Goal: Task Accomplishment & Management: Complete application form

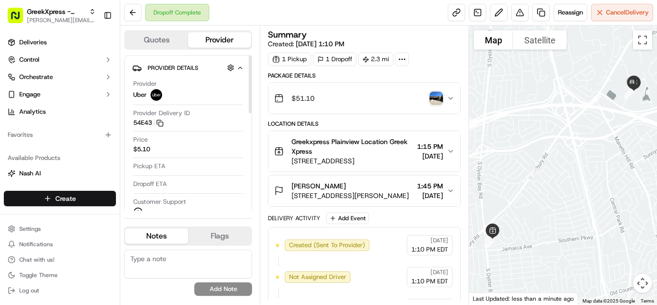
click at [106, 203] on html "GreekXpress - Plainview [EMAIL_ADDRESS][DOMAIN_NAME] Toggle Sidebar Deliveries …" at bounding box center [328, 152] width 657 height 305
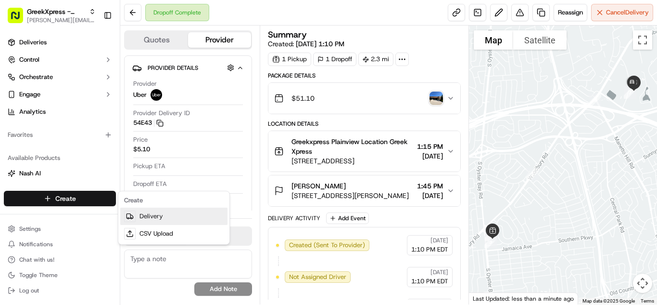
click at [198, 218] on link "Delivery" at bounding box center [173, 215] width 107 height 17
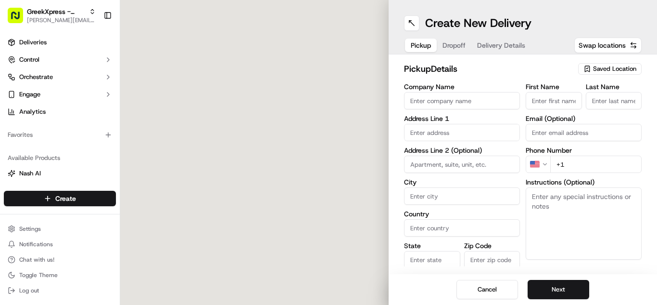
click at [624, 70] on span "Saved Location" at bounding box center [614, 68] width 43 height 9
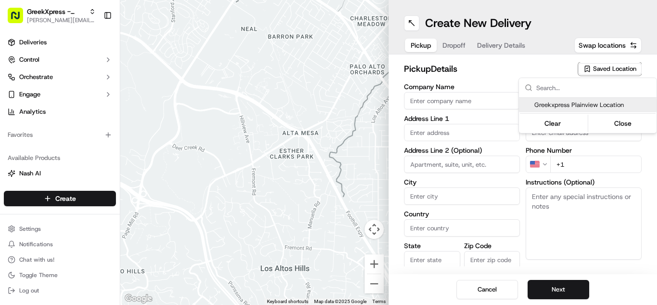
click at [610, 107] on span "Greekxpress Plainview Location" at bounding box center [594, 105] width 118 height 9
type input "Greekxpress Plainview Location"
type input "Plainview"
type input "US"
type input "NY"
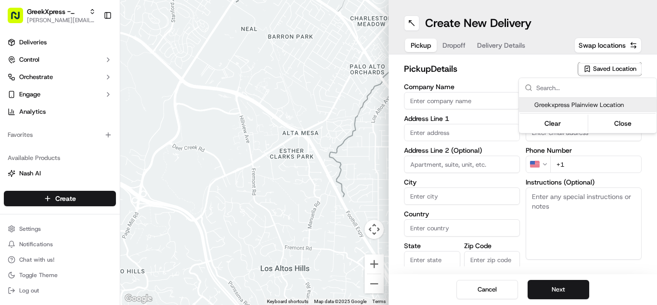
type input "11803"
type input "Greek"
type input "Xpress"
type input "[PHONE_NUMBER]"
type input "[STREET_ADDRESS]"
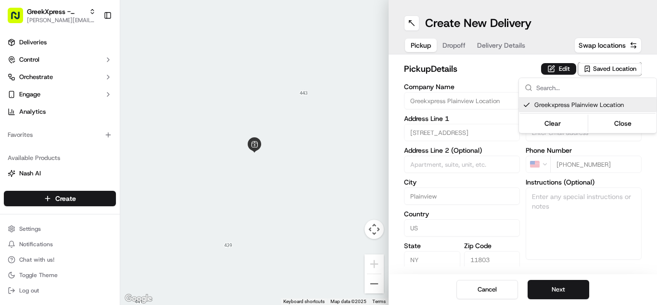
click at [572, 296] on html "GreekXpress - Plainview [EMAIL_ADDRESS][DOMAIN_NAME] Toggle Sidebar Deliveries …" at bounding box center [328, 152] width 657 height 305
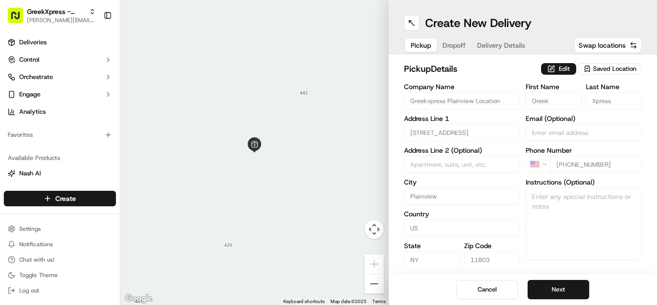
click at [572, 296] on button "Next" at bounding box center [559, 289] width 62 height 19
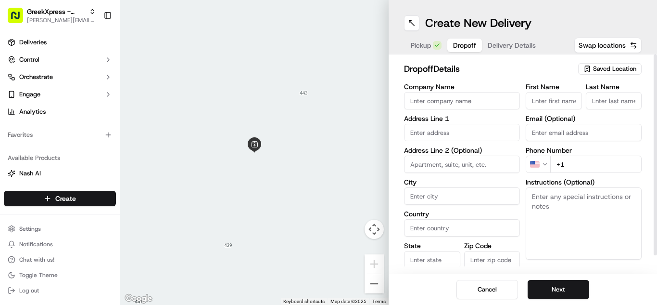
click at [551, 99] on input "First Name" at bounding box center [554, 100] width 56 height 17
type input "[PERSON_NAME]"
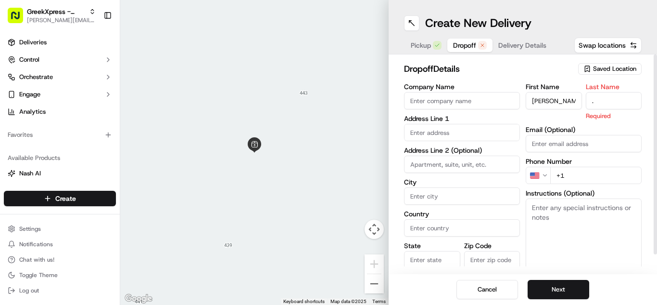
type input "."
click at [453, 134] on input "text" at bounding box center [462, 132] width 116 height 17
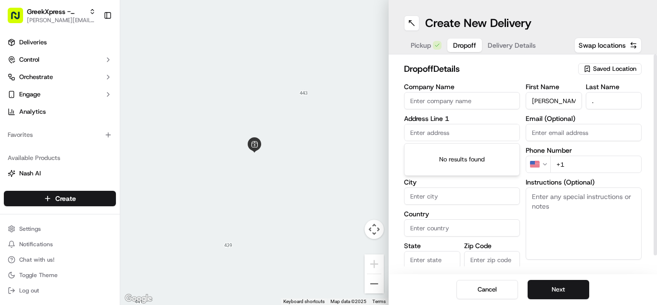
click at [438, 130] on input "text" at bounding box center [462, 132] width 116 height 17
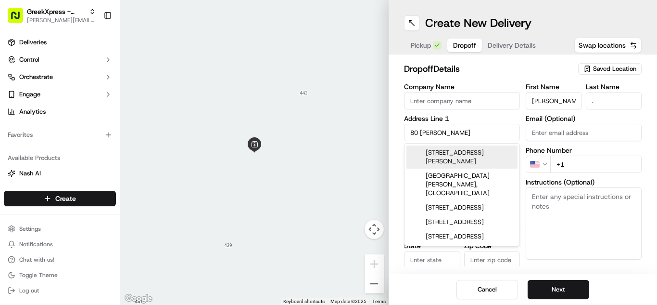
click at [446, 156] on div "[STREET_ADDRESS][PERSON_NAME]" at bounding box center [462, 156] width 111 height 23
type input "[STREET_ADDRESS][PERSON_NAME]"
type input "Bethpage"
type input "[GEOGRAPHIC_DATA]"
type input "NY"
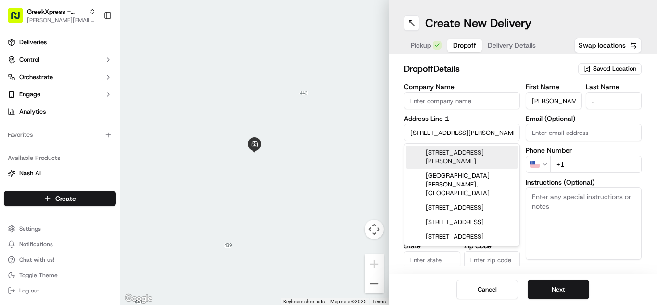
type input "11714"
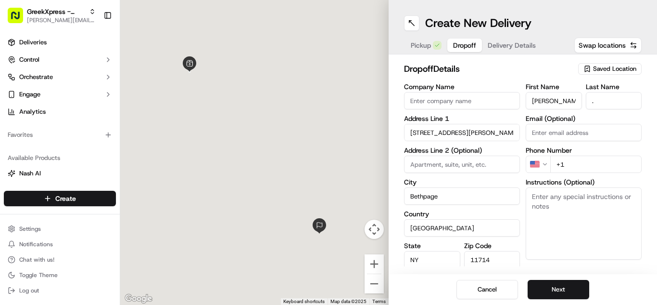
type input "[STREET_ADDRESS][PERSON_NAME]"
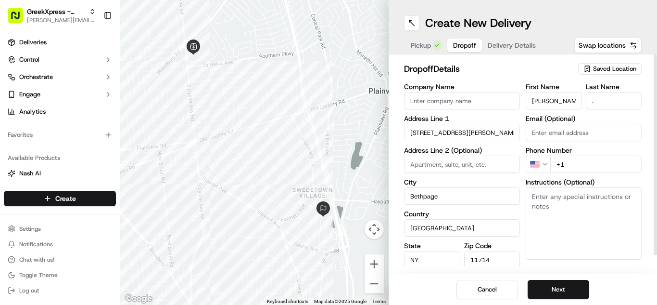
click at [588, 160] on input "+1" at bounding box center [596, 163] width 91 height 17
type input "[PHONE_NUMBER]"
click at [586, 235] on textarea "Instructions (Optional)" at bounding box center [584, 223] width 116 height 72
paste textarea "PLEASE DONT LEAVE FOOD OUTSIDE< HAND DIRECTLY TO CUSTOMER"
type textarea "PLEASE DONT LEAVE FOOD OUTSIDE< HAND DIRECTLY TO CUSTOMER"
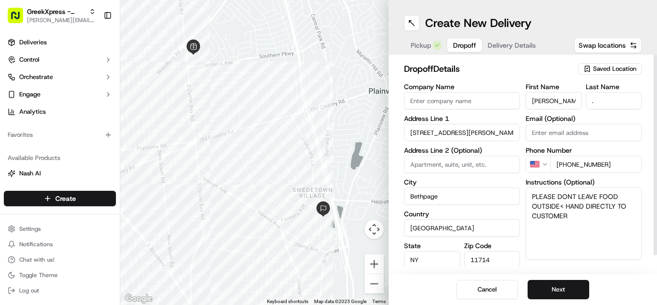
drag, startPoint x: 548, startPoint y: 295, endPoint x: 529, endPoint y: 301, distance: 19.6
click at [549, 295] on button "Next" at bounding box center [559, 289] width 62 height 19
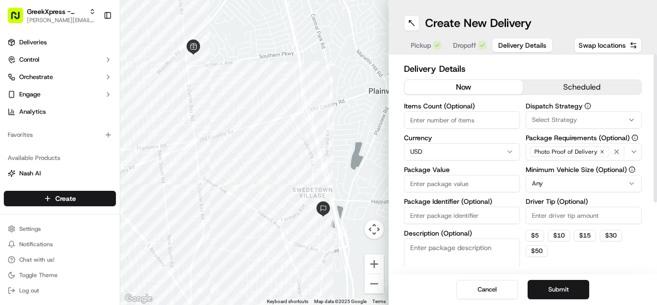
click at [437, 185] on input "Package Value" at bounding box center [462, 183] width 116 height 17
type input "48.45"
click at [553, 217] on input "Driver Tip (Optional)" at bounding box center [584, 214] width 116 height 17
type input "6.00"
click at [577, 289] on button "Submit" at bounding box center [559, 289] width 62 height 19
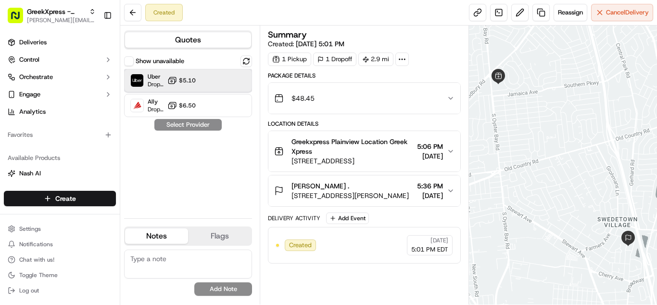
click at [154, 83] on span "Dropoff ETA 25 minutes" at bounding box center [156, 84] width 16 height 8
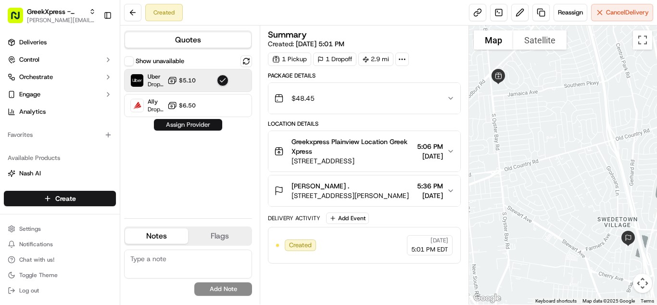
click at [176, 124] on button "Assign Provider" at bounding box center [188, 125] width 68 height 12
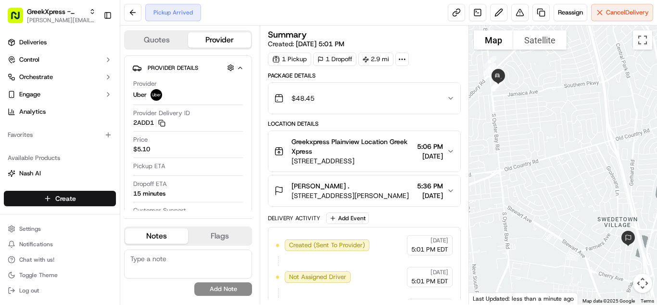
click at [92, 201] on html "GreekXpress - Plainview [EMAIL_ADDRESS][DOMAIN_NAME] Toggle Sidebar Deliveries …" at bounding box center [328, 152] width 657 height 305
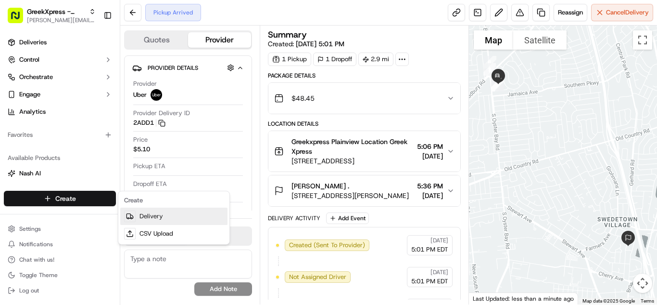
click at [149, 218] on link "Delivery" at bounding box center [173, 215] width 107 height 17
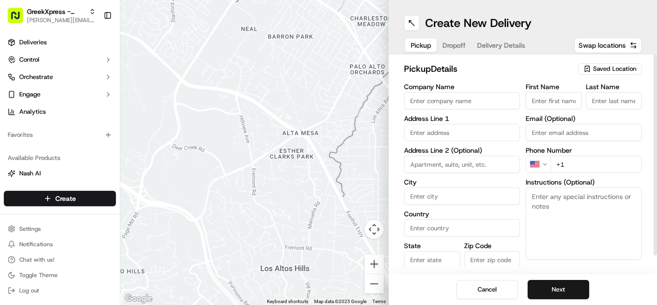
click at [624, 72] on span "Saved Location" at bounding box center [614, 68] width 43 height 9
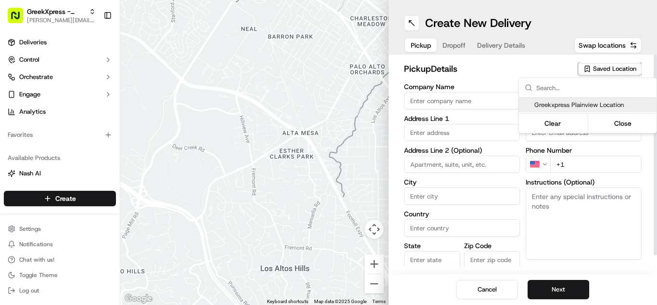
click at [608, 104] on span "Greekxpress Plainview Location" at bounding box center [594, 105] width 118 height 9
type input "Greekxpress Plainview Location"
type input "[STREET_ADDRESS]"
type input "Plainview"
type input "US"
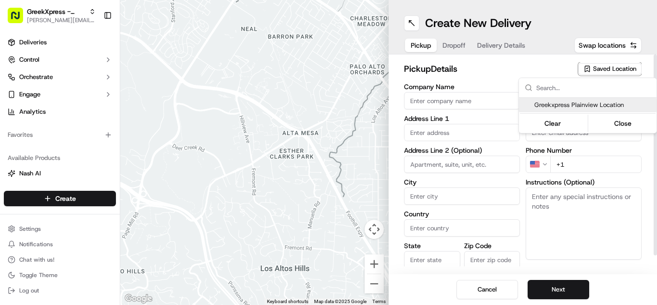
type input "NY"
type input "11803"
type input "Greek"
type input "Xpress"
type input "[PHONE_NUMBER]"
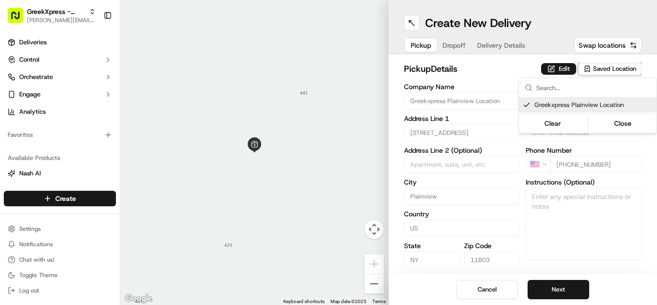
click at [572, 290] on html "GreekXpress - Plainview [EMAIL_ADDRESS][DOMAIN_NAME] Toggle Sidebar Deliveries …" at bounding box center [328, 152] width 657 height 305
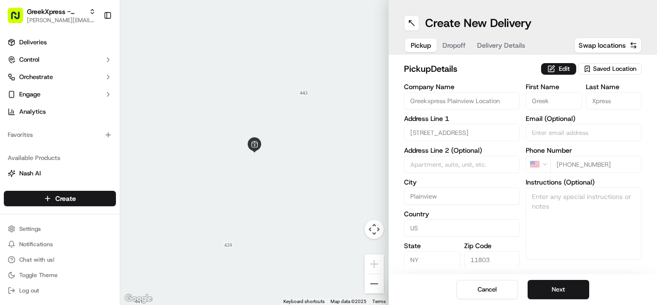
click at [572, 290] on button "Next" at bounding box center [559, 289] width 62 height 19
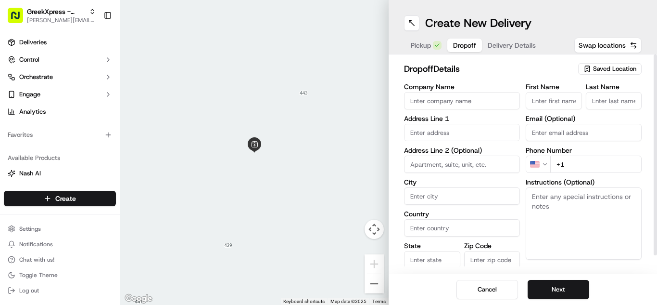
click at [544, 103] on input "First Name" at bounding box center [554, 100] width 56 height 17
type input "jordan"
click at [601, 104] on input "Last Name" at bounding box center [614, 100] width 56 height 17
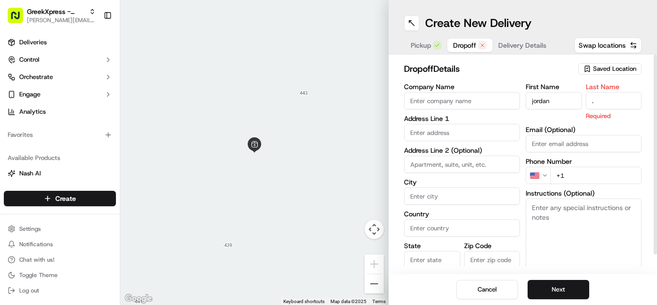
type input "."
click at [432, 132] on input "text" at bounding box center [462, 132] width 116 height 17
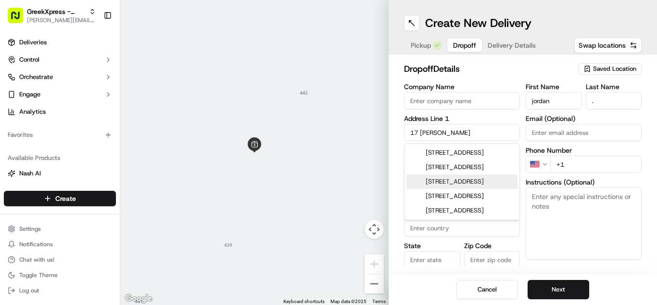
click at [442, 189] on div "[STREET_ADDRESS]" at bounding box center [462, 181] width 111 height 14
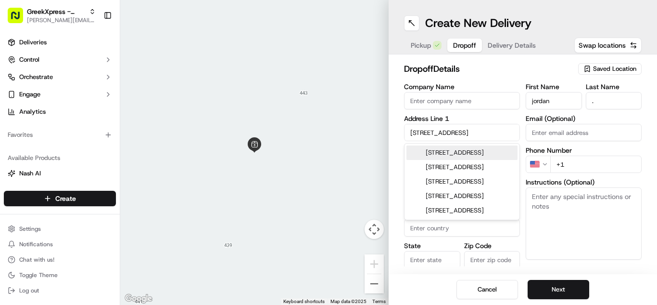
type input "[STREET_ADDRESS]"
type input "Woodbury"
type input "[GEOGRAPHIC_DATA]"
type input "NY"
type input "11797"
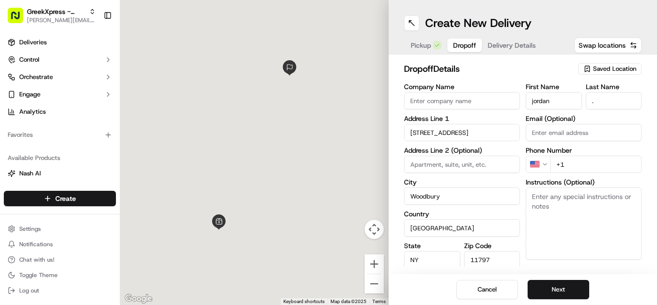
type input "[STREET_ADDRESS]"
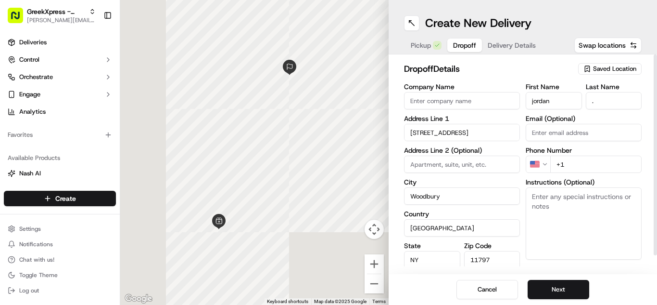
click at [592, 160] on input "+1" at bounding box center [596, 163] width 91 height 17
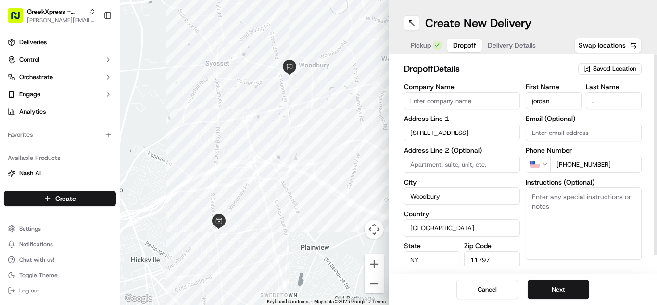
type input "[PHONE_NUMBER]"
click at [588, 205] on textarea "Instructions (Optional)" at bounding box center [584, 223] width 116 height 72
paste textarea "PLEASE DONT LEAVE FOOD OUTSIDE< HAND DIRECTLY TO CUSTOMER"
type textarea "PLEASE DONT LEAVE FOOD OUTSIDE< HAND DIRECTLY TO CUSTOMER"
click at [570, 290] on button "Next" at bounding box center [559, 289] width 62 height 19
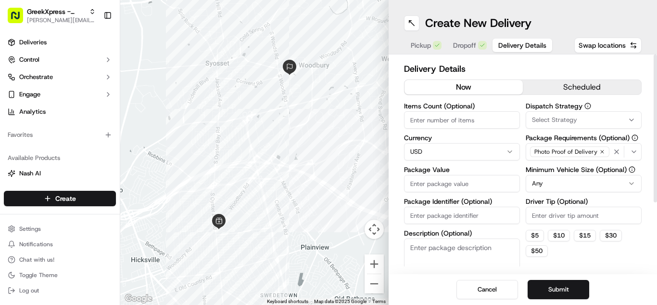
click at [413, 179] on input "Package Value" at bounding box center [462, 183] width 116 height 17
type input "83.75"
click at [543, 217] on input "Driver Tip (Optional)" at bounding box center [584, 214] width 116 height 17
type input "10.00"
click at [564, 292] on button "Submit" at bounding box center [559, 289] width 62 height 19
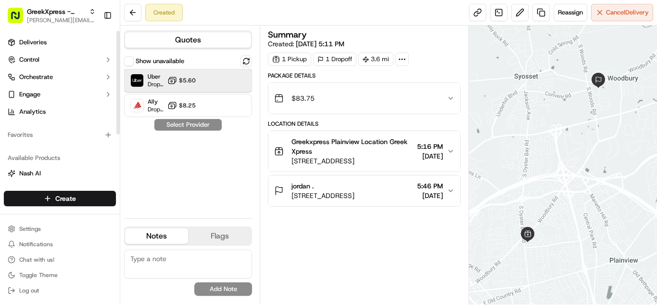
click at [156, 85] on span "Dropoff ETA 27 minutes" at bounding box center [156, 84] width 16 height 8
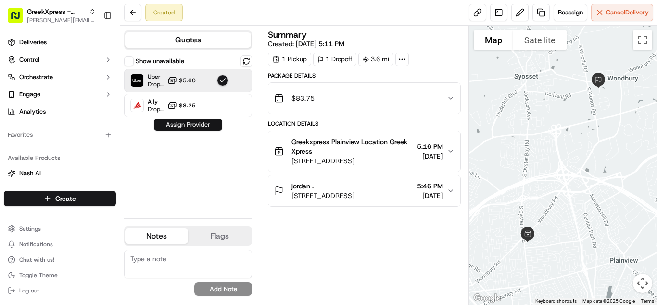
click at [180, 121] on button "Assign Provider" at bounding box center [188, 125] width 68 height 12
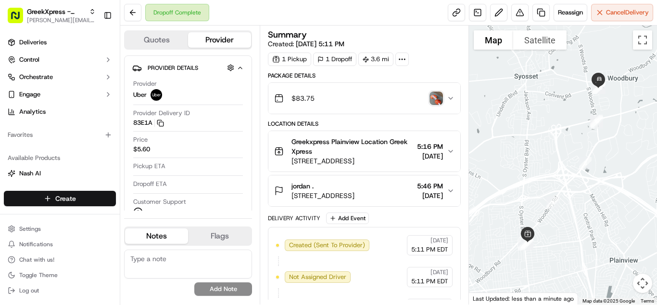
click at [60, 192] on html "GreekXpress - Plainview [EMAIL_ADDRESS][DOMAIN_NAME] Toggle Sidebar Deliveries …" at bounding box center [328, 152] width 657 height 305
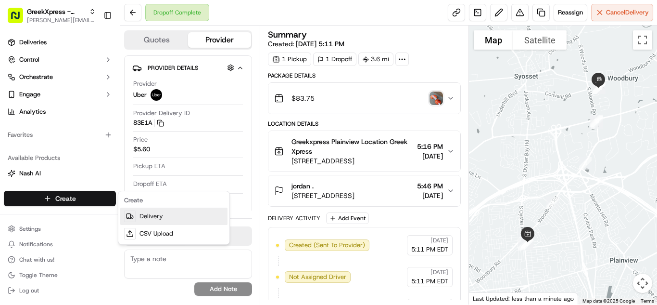
click at [155, 213] on link "Delivery" at bounding box center [173, 215] width 107 height 17
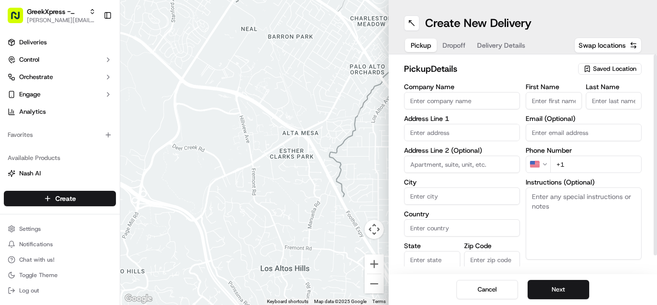
click at [614, 71] on span "Saved Location" at bounding box center [614, 68] width 43 height 9
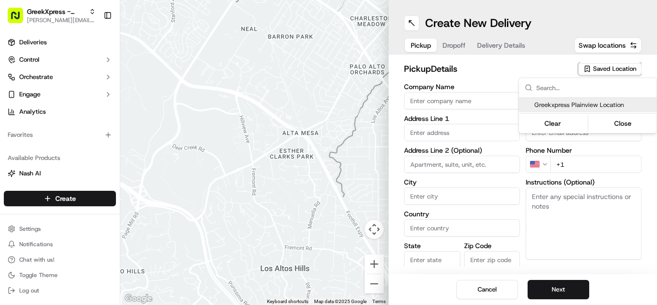
click at [545, 104] on span "Greekxpress Plainview Location" at bounding box center [594, 105] width 118 height 9
type input "Greekxpress Plainview Location"
type input "[STREET_ADDRESS]"
type input "Plainview"
type input "US"
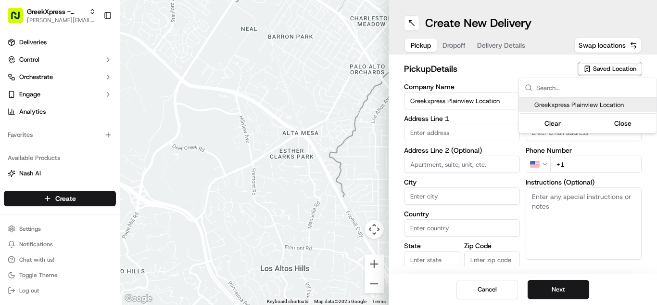
type input "NY"
type input "11803"
type input "Greek"
type input "Xpress"
type input "[PHONE_NUMBER]"
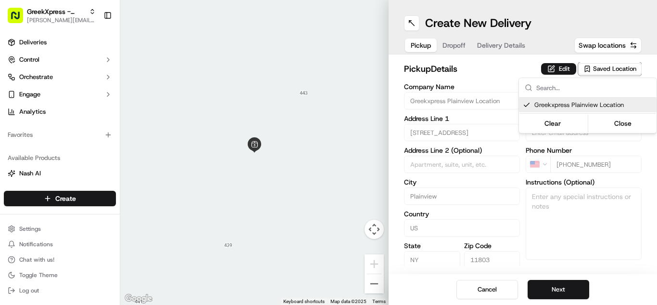
click at [573, 292] on html "GreekXpress - Plainview [EMAIL_ADDRESS][DOMAIN_NAME] Toggle Sidebar Deliveries …" at bounding box center [328, 152] width 657 height 305
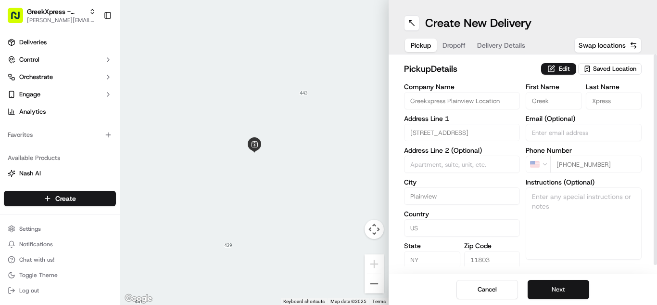
click at [559, 288] on button "Next" at bounding box center [559, 289] width 62 height 19
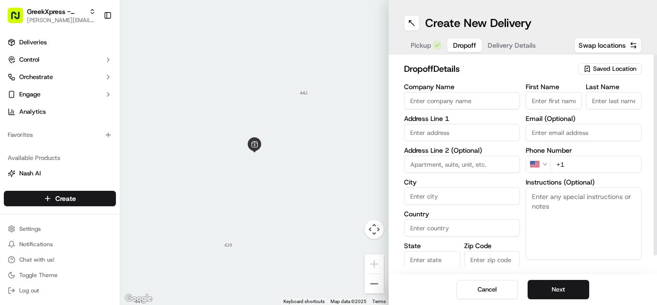
click at [539, 96] on input "First Name" at bounding box center [554, 100] width 56 height 17
type input "[PERSON_NAME]"
click at [564, 219] on textarea "Instructions (Optional)" at bounding box center [584, 223] width 116 height 72
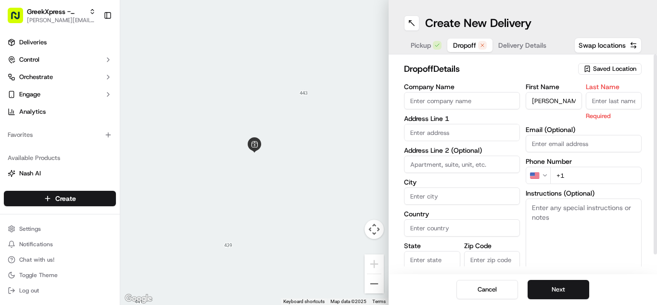
paste textarea "PLEASE DONT LEAVE FOOD OUTSIDE< HAND DIRECTLY TO CUSTOMER"
type textarea "PLEASE DONT LEAVE FOOD OUTSIDE< HAND DIRECTLY TO CUSTOMER"
click at [452, 135] on input "text" at bounding box center [462, 132] width 116 height 17
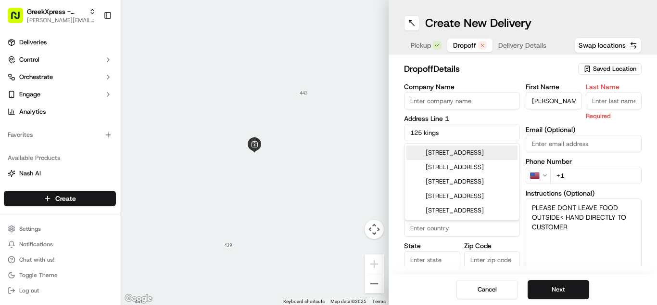
click at [447, 159] on div "[STREET_ADDRESS]" at bounding box center [462, 152] width 111 height 14
type input "[STREET_ADDRESS]"
type input "[GEOGRAPHIC_DATA]"
type input "NY"
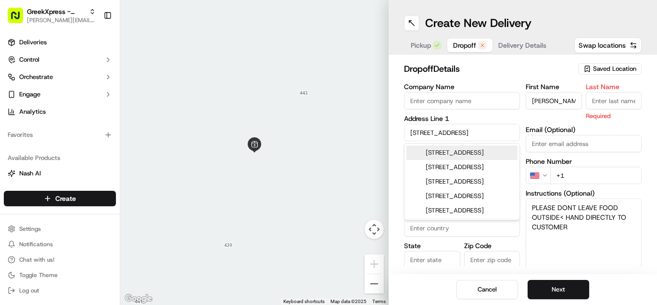
type input "11801"
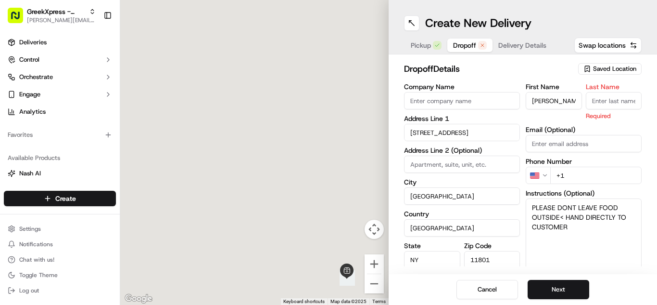
type input "[STREET_ADDRESS]"
click at [596, 103] on input "Last Name" at bounding box center [614, 100] width 56 height 17
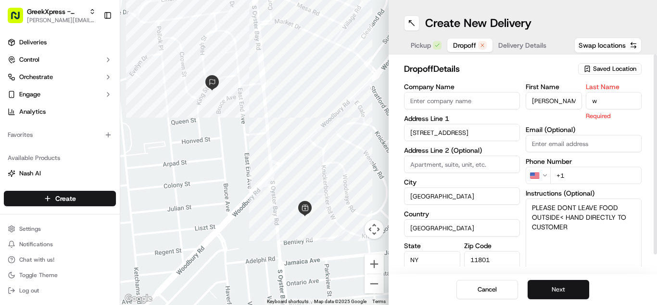
type input "w"
click at [557, 290] on button "Next" at bounding box center [559, 289] width 62 height 19
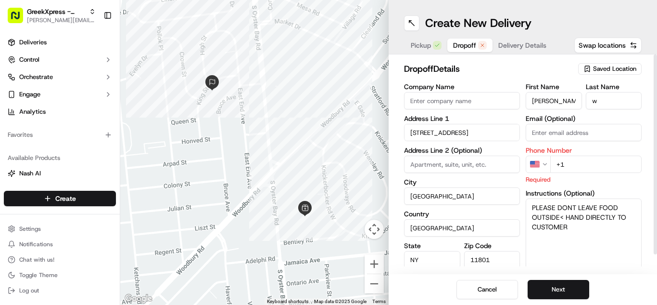
click at [598, 162] on input "+1" at bounding box center [596, 163] width 91 height 17
type input "[PHONE_NUMBER]"
click at [568, 291] on button "Next" at bounding box center [559, 289] width 62 height 19
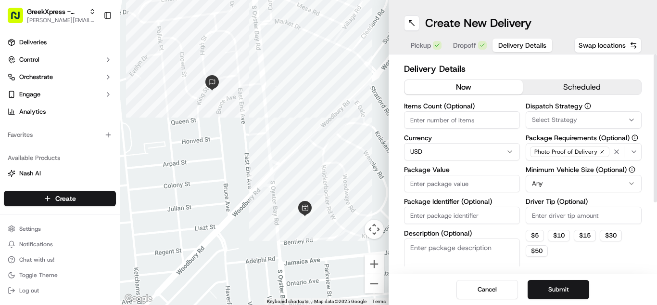
click at [553, 219] on input "Driver Tip (Optional)" at bounding box center [584, 214] width 116 height 17
type input "3.00"
click at [461, 187] on input "Package Value" at bounding box center [462, 183] width 116 height 17
type input "18.65"
click at [561, 281] on button "Submit" at bounding box center [559, 289] width 62 height 19
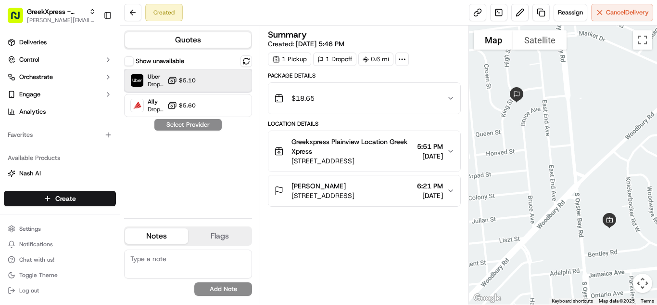
click at [246, 78] on div "Uber Dropoff ETA 14 minutes $5.10" at bounding box center [188, 80] width 128 height 23
click at [188, 120] on button "Assign Provider" at bounding box center [188, 125] width 68 height 12
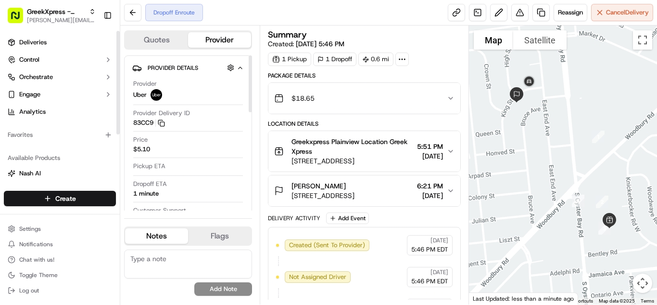
click at [93, 195] on html "GreekXpress - Plainview [EMAIL_ADDRESS][DOMAIN_NAME] Toggle Sidebar Deliveries …" at bounding box center [328, 152] width 657 height 305
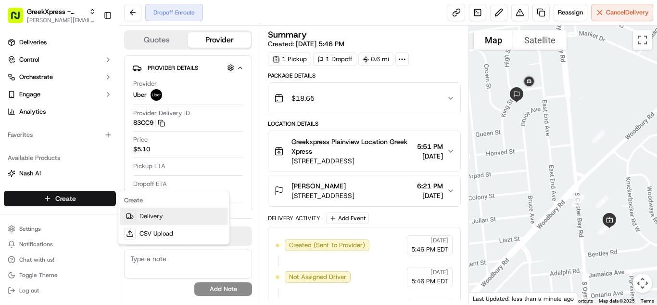
click at [156, 215] on link "Delivery" at bounding box center [173, 215] width 107 height 17
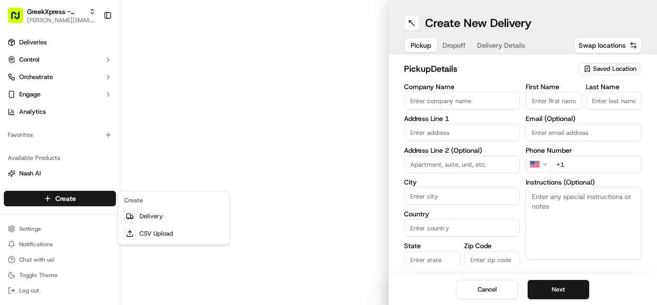
click at [608, 68] on span "Saved Location" at bounding box center [614, 68] width 43 height 9
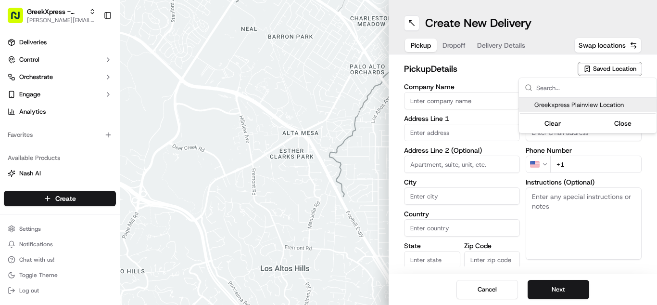
click at [610, 109] on div "Greekxpress Plainview Location" at bounding box center [588, 105] width 138 height 14
type input "Greekxpress Plainview Location"
type input "Plainview"
type input "US"
type input "NY"
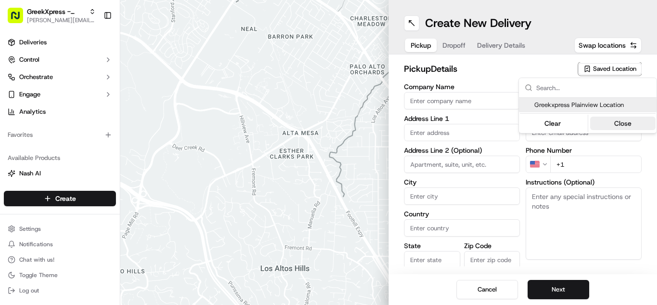
type input "11803"
type input "Greek"
type input "Xpress"
type input "[PHONE_NUMBER]"
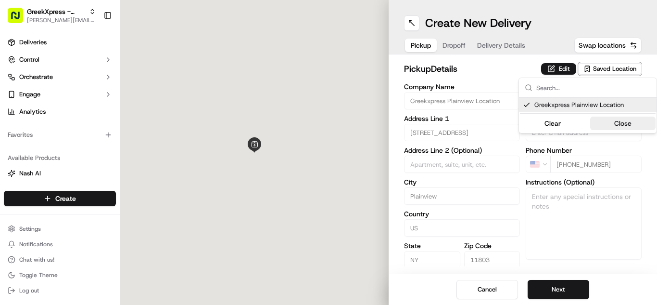
type input "[STREET_ADDRESS]"
click at [625, 122] on button "Close" at bounding box center [623, 122] width 66 height 13
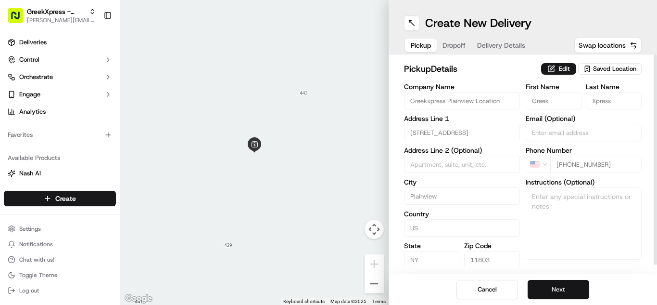
click at [577, 284] on button "Next" at bounding box center [559, 289] width 62 height 19
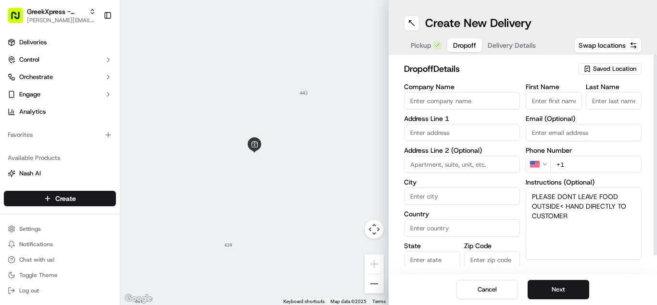
type textarea "PLEASE DONT LEAVE FOOD OUTSIDE< HAND DIRECTLY TO CUSTOMER"
click at [491, 117] on label "Address Line 1" at bounding box center [462, 118] width 116 height 7
click at [496, 127] on input "text" at bounding box center [462, 132] width 116 height 17
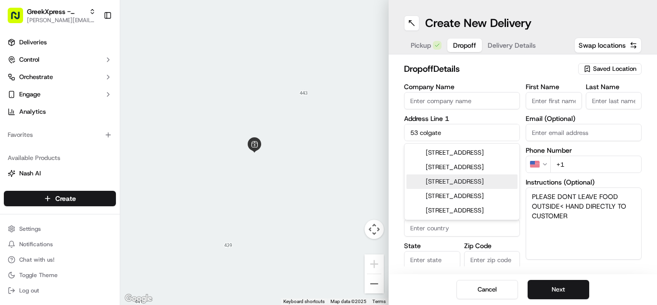
click at [494, 189] on div "[STREET_ADDRESS]" at bounding box center [462, 181] width 111 height 14
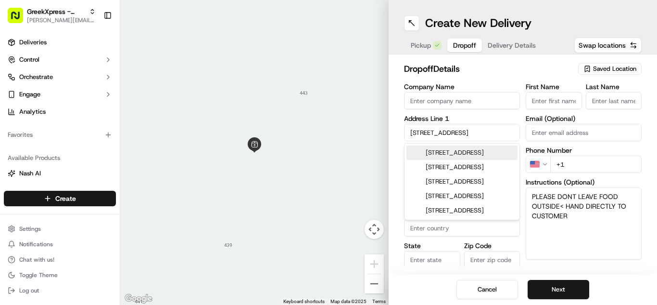
type input "[STREET_ADDRESS]"
type input "Woodbury"
type input "[GEOGRAPHIC_DATA]"
type input "NY"
type input "11797"
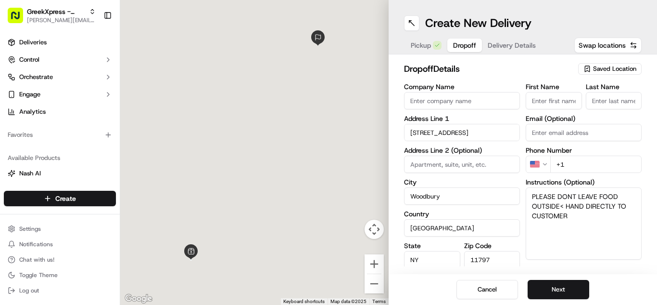
type input "[STREET_ADDRESS]"
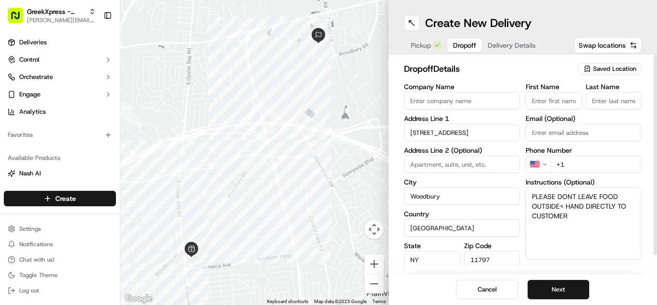
click at [566, 107] on input "First Name" at bounding box center [554, 100] width 56 height 17
type input "[PERSON_NAME]"
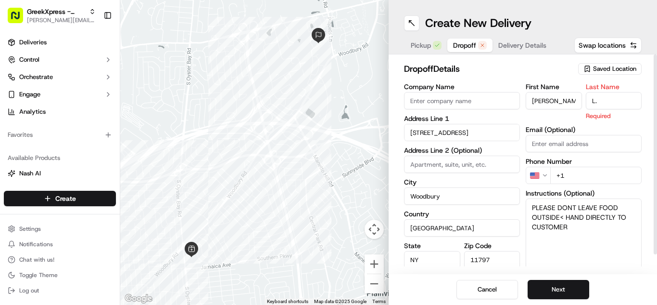
type input "L."
click at [482, 70] on h2 "dropoff Details" at bounding box center [488, 68] width 168 height 13
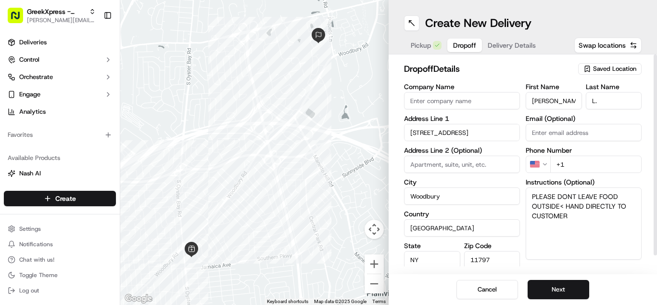
click at [615, 154] on div "Phone Number US +1" at bounding box center [584, 160] width 116 height 26
click at [617, 160] on input "+1" at bounding box center [596, 163] width 91 height 17
type input "[PHONE_NUMBER]"
click at [573, 291] on button "Next" at bounding box center [559, 289] width 62 height 19
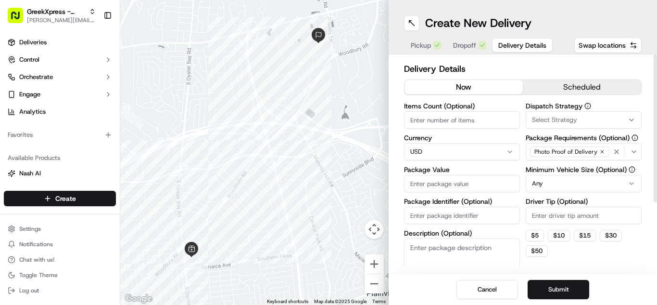
click at [488, 181] on input "Package Value" at bounding box center [462, 183] width 116 height 17
type input "38.10"
click at [564, 193] on div "Dispatch Strategy Select Strategy Package Requirements (Optional) Photo Proof o…" at bounding box center [584, 198] width 116 height 190
click at [556, 184] on html "GreekXpress - Plainview [EMAIL_ADDRESS][DOMAIN_NAME] Toggle Sidebar Deliveries …" at bounding box center [328, 152] width 657 height 305
click at [596, 216] on input "Driver Tip (Optional)" at bounding box center [584, 214] width 116 height 17
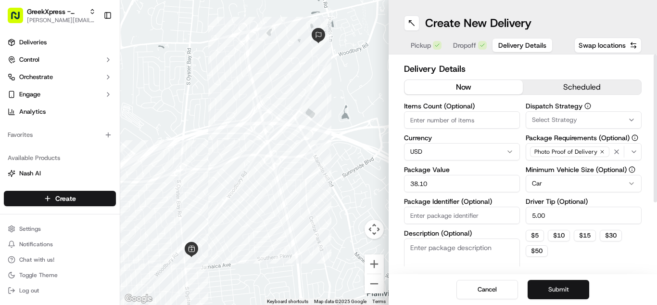
type input "5.00"
click at [573, 291] on button "Submit" at bounding box center [559, 289] width 62 height 19
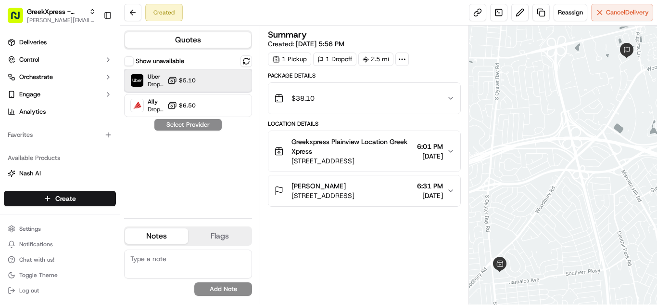
click at [200, 86] on div "Uber Dropoff ETA 19 minutes $5.10" at bounding box center [188, 80] width 128 height 23
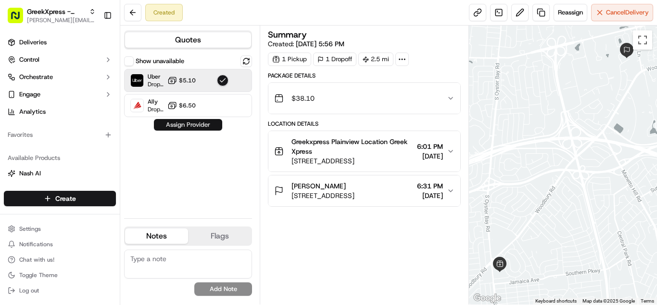
click at [212, 122] on button "Assign Provider" at bounding box center [188, 125] width 68 height 12
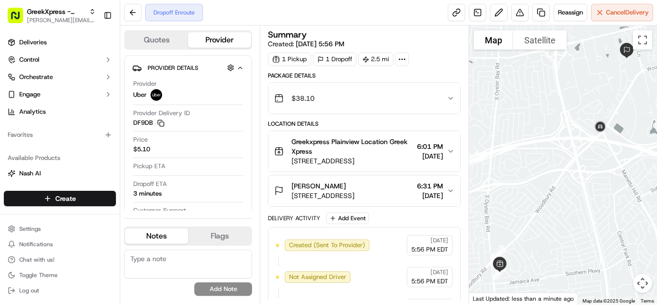
click at [89, 204] on html "GreekXpress - Plainview [EMAIL_ADDRESS][DOMAIN_NAME] Toggle Sidebar Deliveries …" at bounding box center [328, 152] width 657 height 305
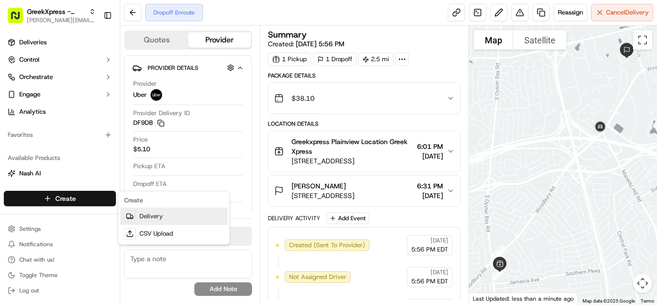
click at [151, 214] on link "Delivery" at bounding box center [173, 215] width 107 height 17
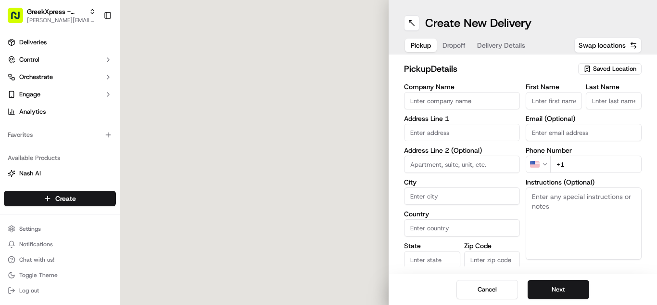
click at [614, 76] on div "pickup Details Saved Location" at bounding box center [523, 70] width 238 height 17
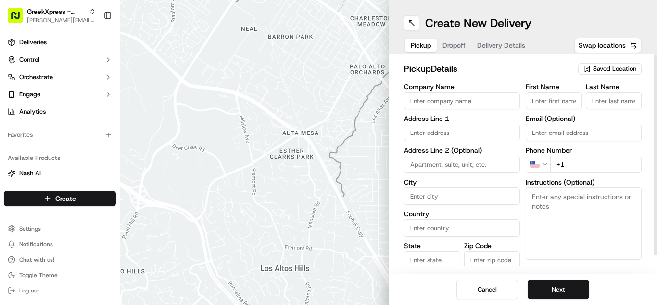
click at [613, 67] on span "Saved Location" at bounding box center [614, 68] width 43 height 9
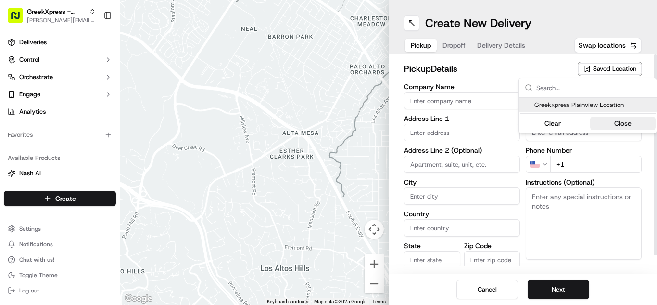
drag, startPoint x: 605, startPoint y: 99, endPoint x: 614, endPoint y: 122, distance: 24.7
click at [606, 99] on div "Greekxpress Plainview Location" at bounding box center [588, 105] width 138 height 14
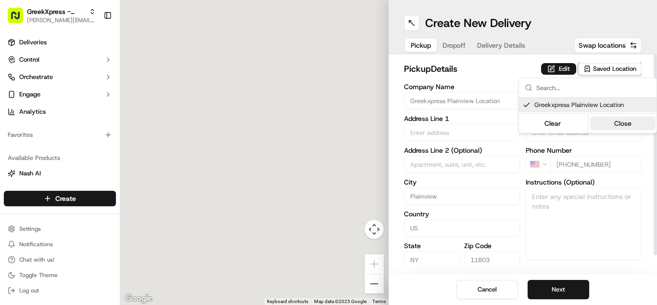
type input "Greekxpress Plainview Location"
type input "Plainview"
type input "US"
type input "NY"
type input "11803"
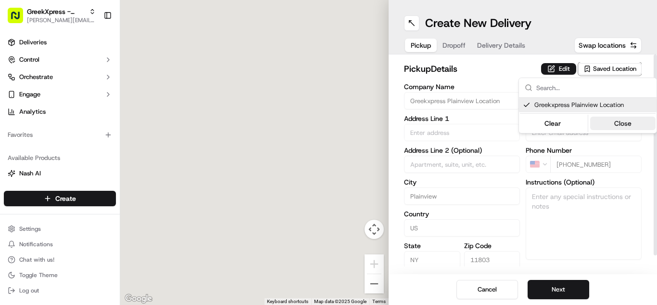
type input "Greek"
type input "Xpress"
type input "[PHONE_NUMBER]"
type input "[STREET_ADDRESS]"
drag, startPoint x: 615, startPoint y: 122, endPoint x: 638, endPoint y: 132, distance: 25.0
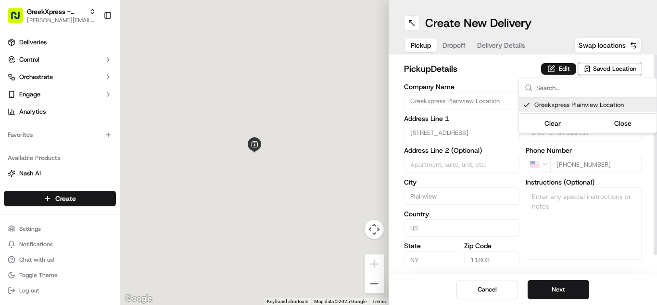
click at [616, 122] on button "Close" at bounding box center [623, 122] width 66 height 13
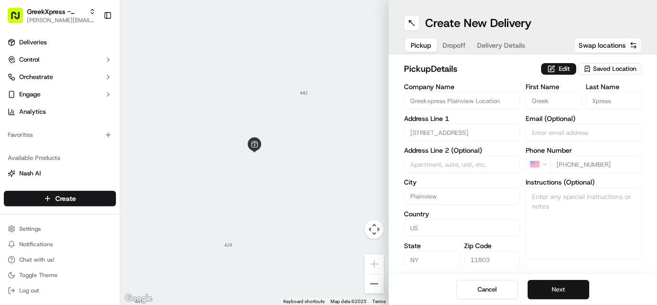
click at [558, 285] on button "Next" at bounding box center [559, 289] width 62 height 19
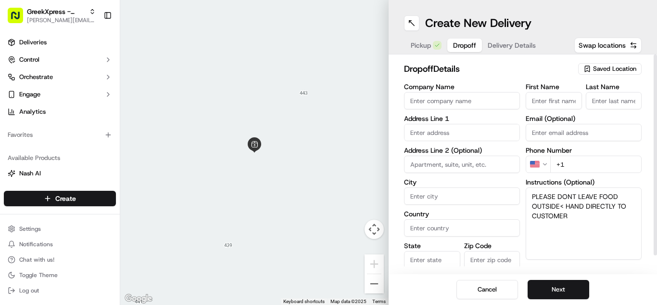
type textarea "PLEASE DONT LEAVE FOOD OUTSIDE< HAND DIRECTLY TO CUSTOMER"
click at [492, 129] on input "text" at bounding box center [462, 132] width 116 height 17
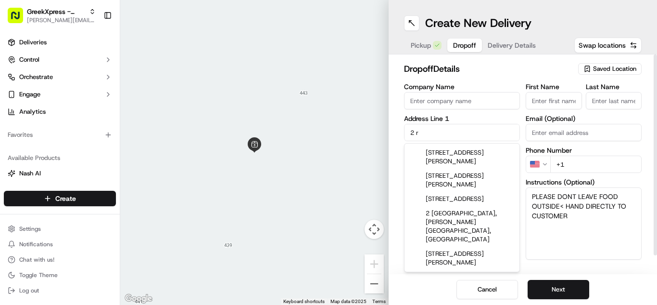
type input "2 [PERSON_NAME]"
type input "Plainview"
type input "[GEOGRAPHIC_DATA]"
type input "NY"
type input "11803"
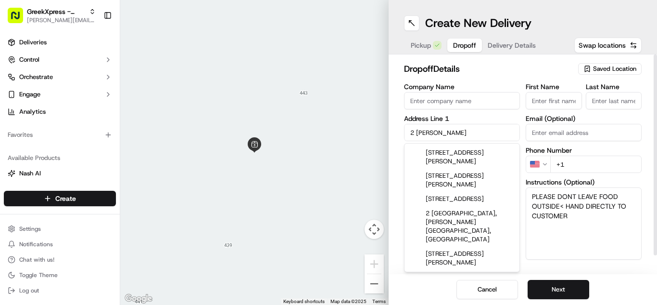
type input "[PERSON_NAME]"
type input "L."
type input "[PHONE_NUMBER]"
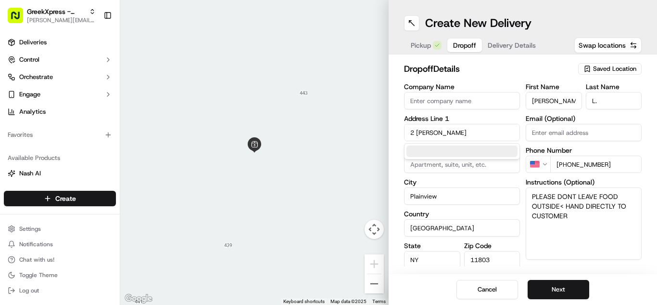
click at [619, 275] on div "Cancel Next" at bounding box center [523, 289] width 269 height 31
click at [573, 283] on button "Next" at bounding box center [559, 289] width 62 height 19
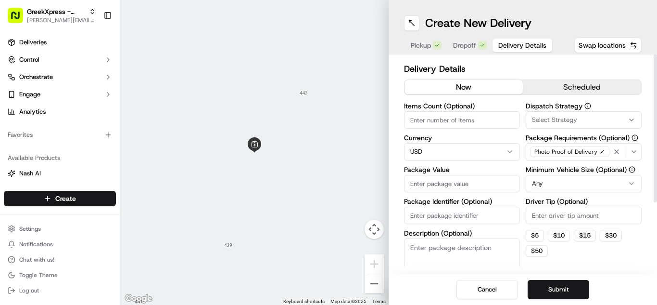
click at [482, 183] on input "Package Value" at bounding box center [462, 183] width 116 height 17
type input "54.05"
click at [580, 177] on html "GreekXpress - Plainview [EMAIL_ADDRESS][DOMAIN_NAME] Toggle Sidebar Deliveries …" at bounding box center [328, 152] width 657 height 305
click at [574, 211] on input "Driver Tip (Optional)" at bounding box center [584, 214] width 116 height 17
type input "6.00"
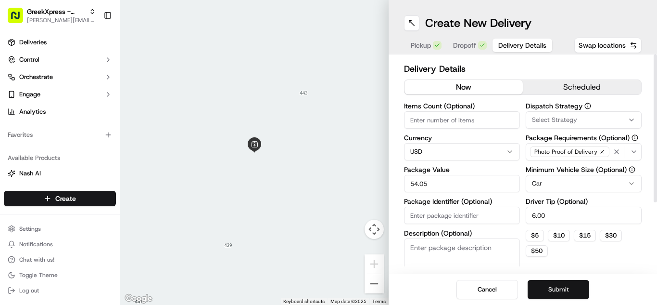
click at [580, 283] on button "Submit" at bounding box center [559, 289] width 62 height 19
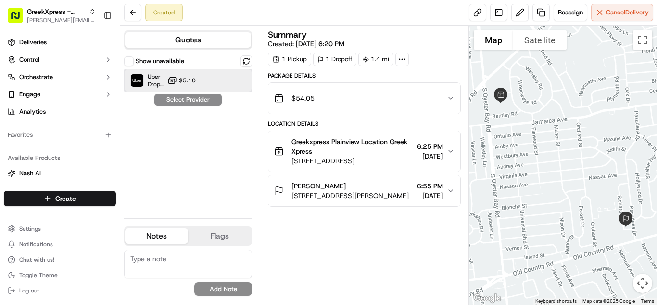
click at [198, 77] on div "Uber Dropoff ETA 20 minutes $5.10" at bounding box center [188, 80] width 128 height 23
click at [194, 101] on button "Assign Provider" at bounding box center [188, 100] width 68 height 12
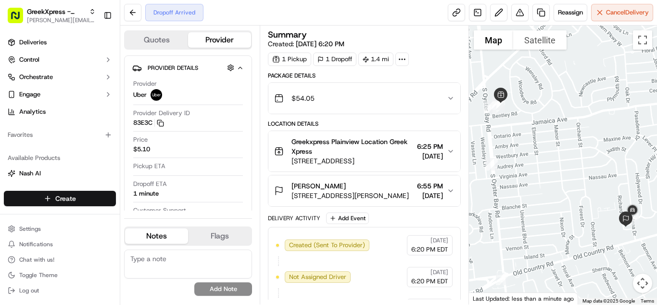
click at [87, 203] on html "GreekXpress - Plainview [EMAIL_ADDRESS][DOMAIN_NAME] Toggle Sidebar Deliveries …" at bounding box center [328, 152] width 657 height 305
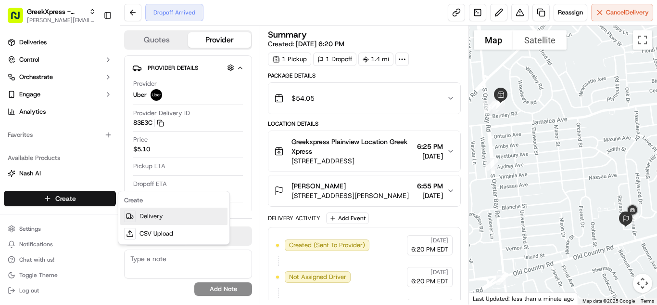
click at [155, 216] on link "Delivery" at bounding box center [173, 215] width 107 height 17
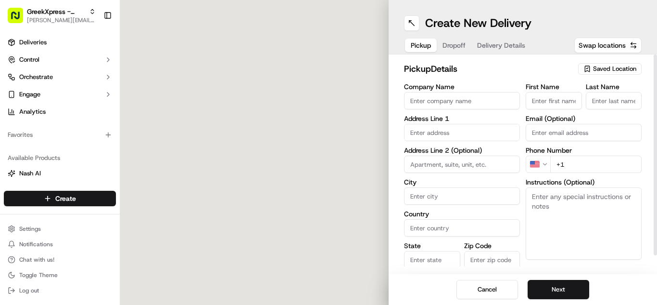
click at [626, 66] on span "Saved Location" at bounding box center [614, 68] width 43 height 9
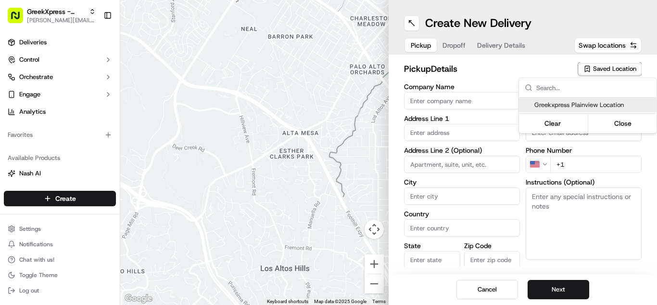
click at [606, 103] on span "Greekxpress Plainview Location" at bounding box center [594, 105] width 118 height 9
type input "Greekxpress Plainview Location"
type input "[STREET_ADDRESS]"
type input "Plainview"
type input "US"
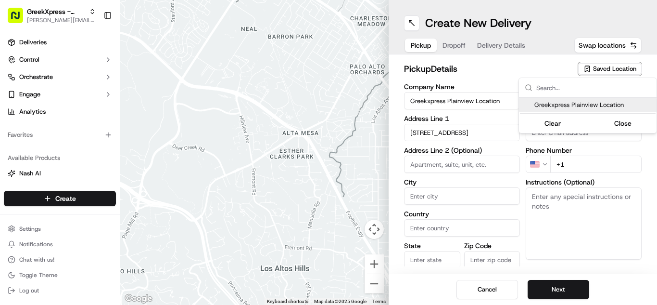
type input "NY"
type input "11803"
type input "Greek"
type input "Xpress"
type input "[PHONE_NUMBER]"
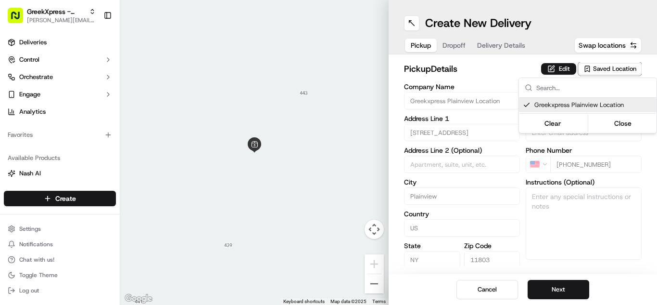
click at [564, 294] on html "GreekXpress - Plainview [EMAIL_ADDRESS][DOMAIN_NAME] Toggle Sidebar Deliveries …" at bounding box center [328, 152] width 657 height 305
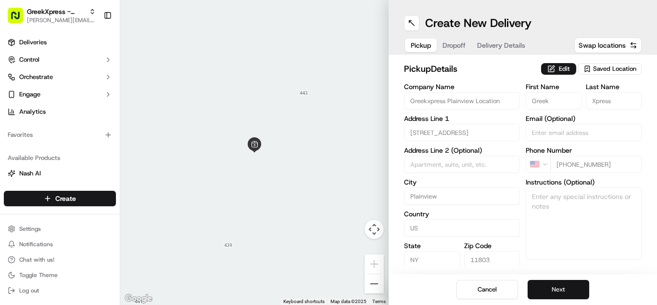
click at [563, 293] on button "Next" at bounding box center [559, 289] width 62 height 19
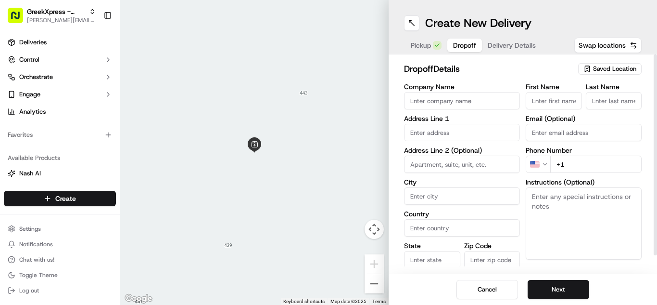
click at [556, 100] on input "First Name" at bounding box center [554, 100] width 56 height 17
type input "rose"
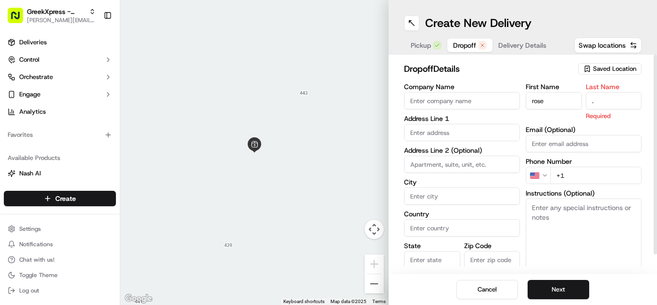
type input "."
click at [433, 132] on input "text" at bounding box center [462, 132] width 116 height 17
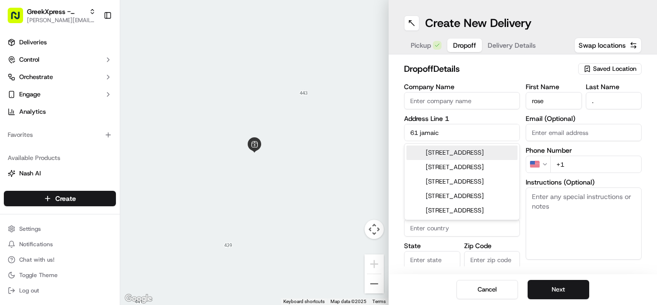
click at [450, 156] on div "[STREET_ADDRESS]" at bounding box center [462, 152] width 111 height 14
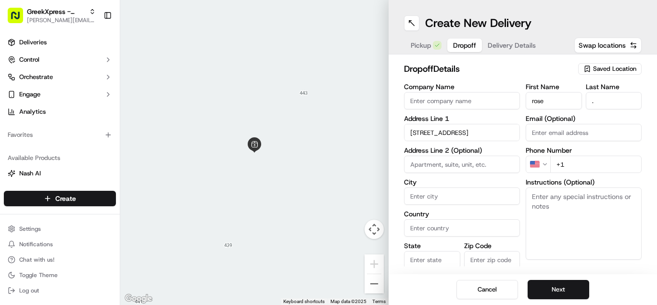
type input "[STREET_ADDRESS]"
type input "Plainview"
type input "[GEOGRAPHIC_DATA]"
type input "NY"
type input "11803"
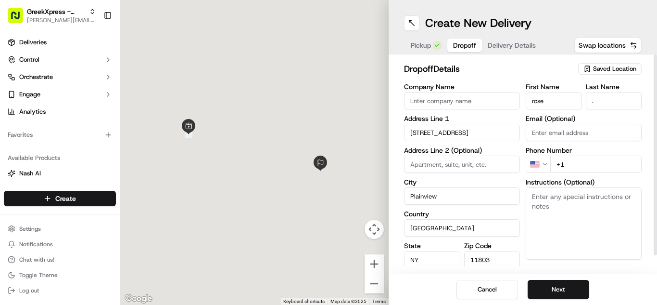
type input "[STREET_ADDRESS]"
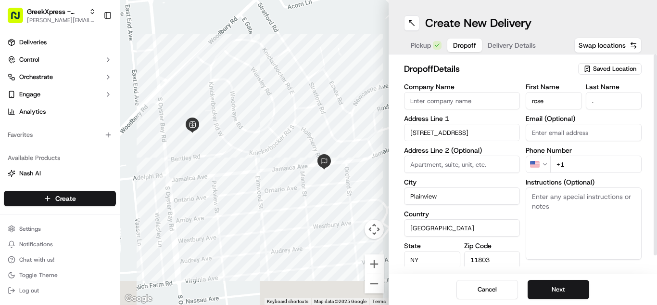
click at [594, 166] on input "+1" at bounding box center [596, 163] width 91 height 17
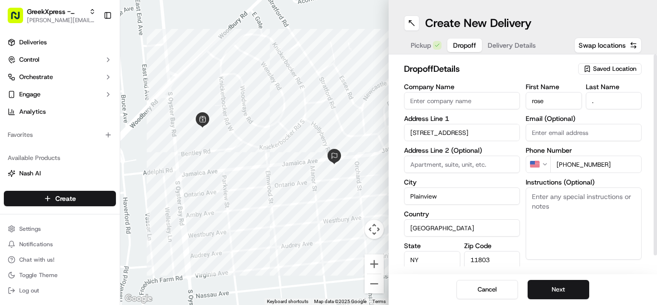
type input "[PHONE_NUMBER]"
click at [602, 210] on textarea "Instructions (Optional)" at bounding box center [584, 223] width 116 height 72
paste textarea "PLEASE DONT LEAVE FOOD OUTSIDE< HAND DIRECTLY TO CUSTOMER"
type textarea "PLEASE DONT LEAVE FOOD OUTSIDE< HAND DIRECTLY TO CUSTOMER"
click at [573, 292] on button "Next" at bounding box center [559, 289] width 62 height 19
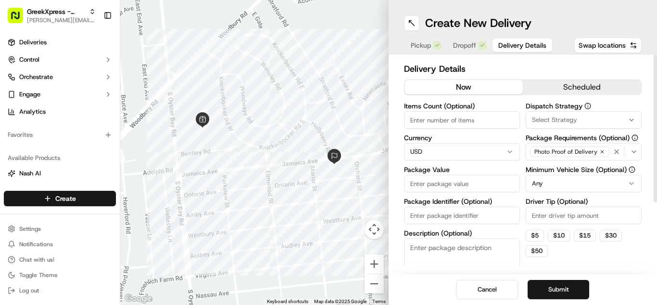
click at [493, 185] on input "Package Value" at bounding box center [462, 183] width 116 height 17
type input "40.85"
click at [576, 216] on input "Driver Tip (Optional)" at bounding box center [584, 214] width 116 height 17
type input "5.00"
click at [583, 293] on button "Submit" at bounding box center [559, 289] width 62 height 19
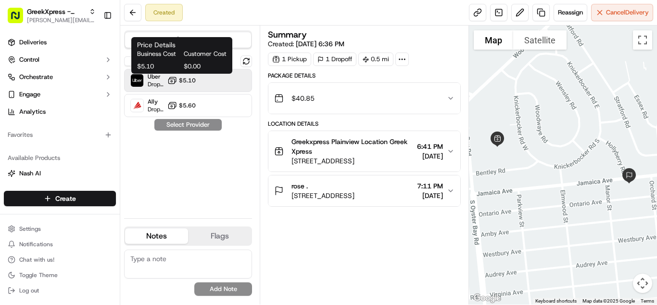
click at [193, 84] on span "$5.10" at bounding box center [187, 81] width 17 height 8
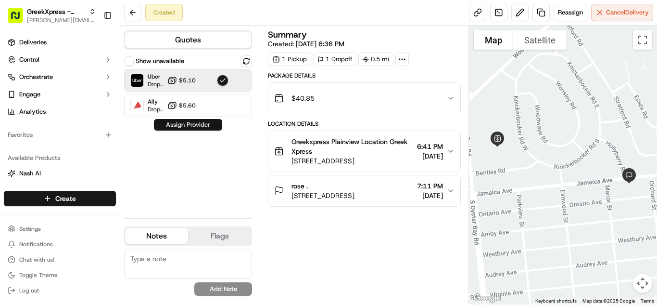
click at [205, 127] on button "Assign Provider" at bounding box center [188, 125] width 68 height 12
